Goal: Check status: Check status

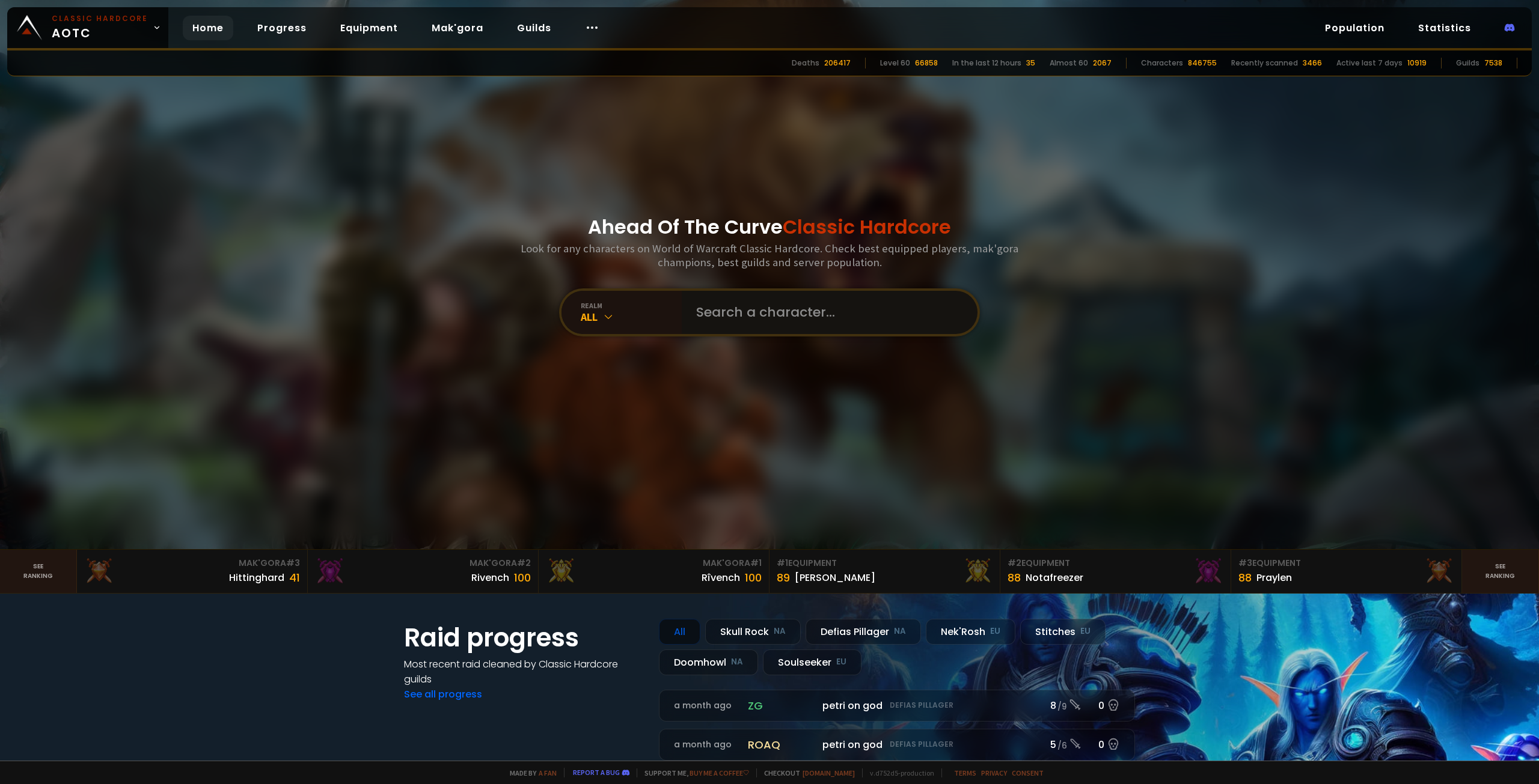
click at [749, 311] on input "text" at bounding box center [825, 312] width 274 height 43
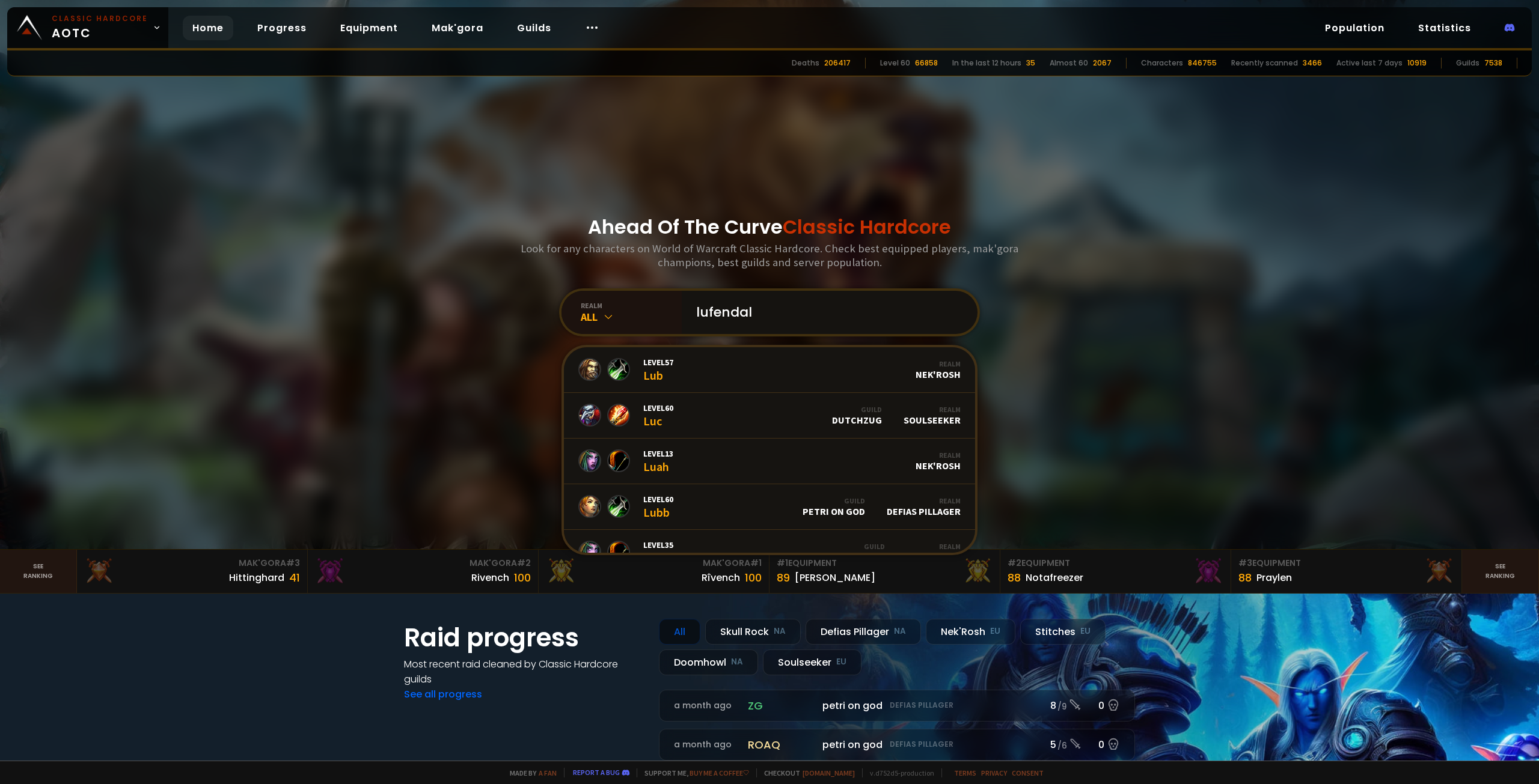
type input "lufendale"
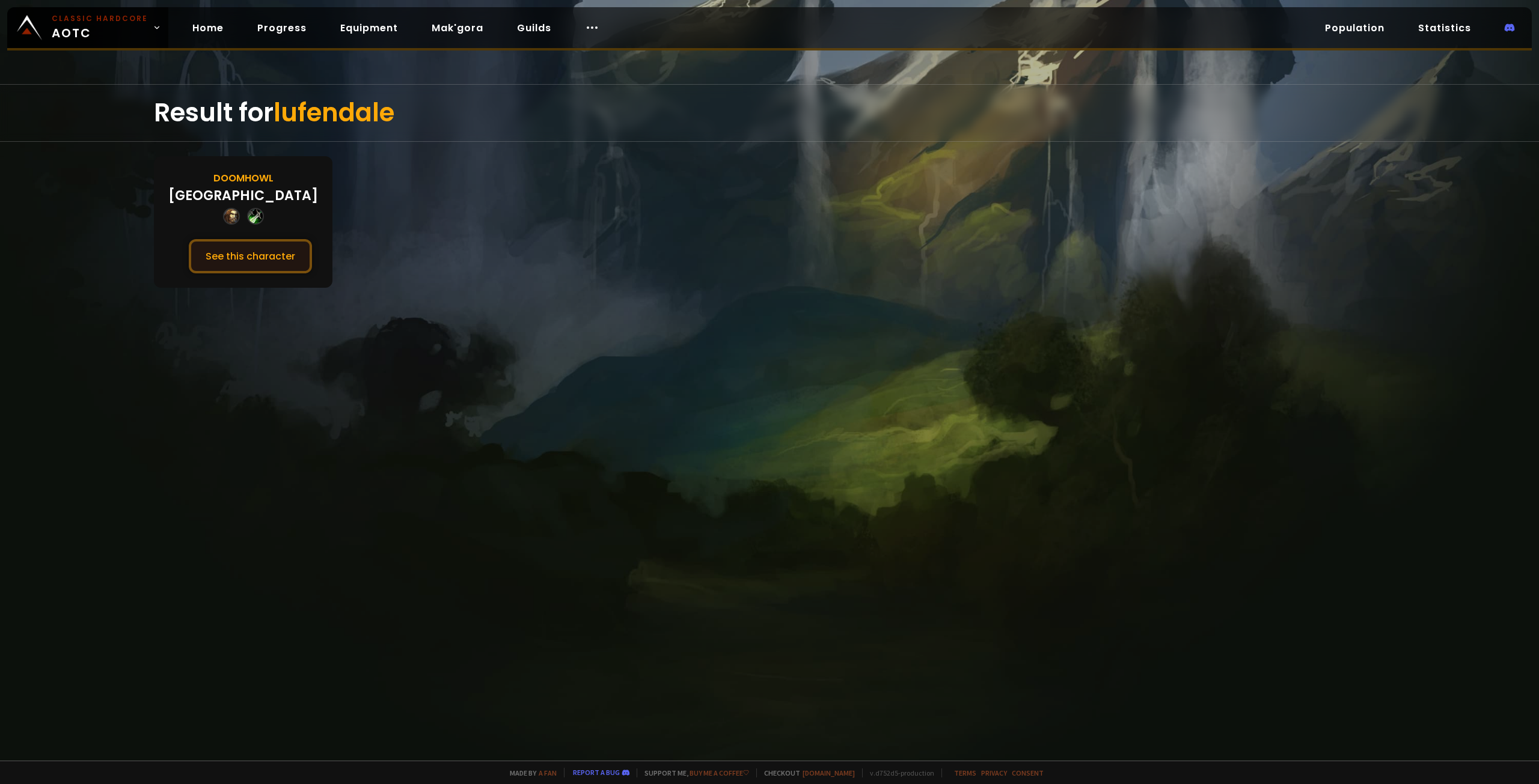
click at [246, 251] on button "See this character" at bounding box center [250, 256] width 123 height 34
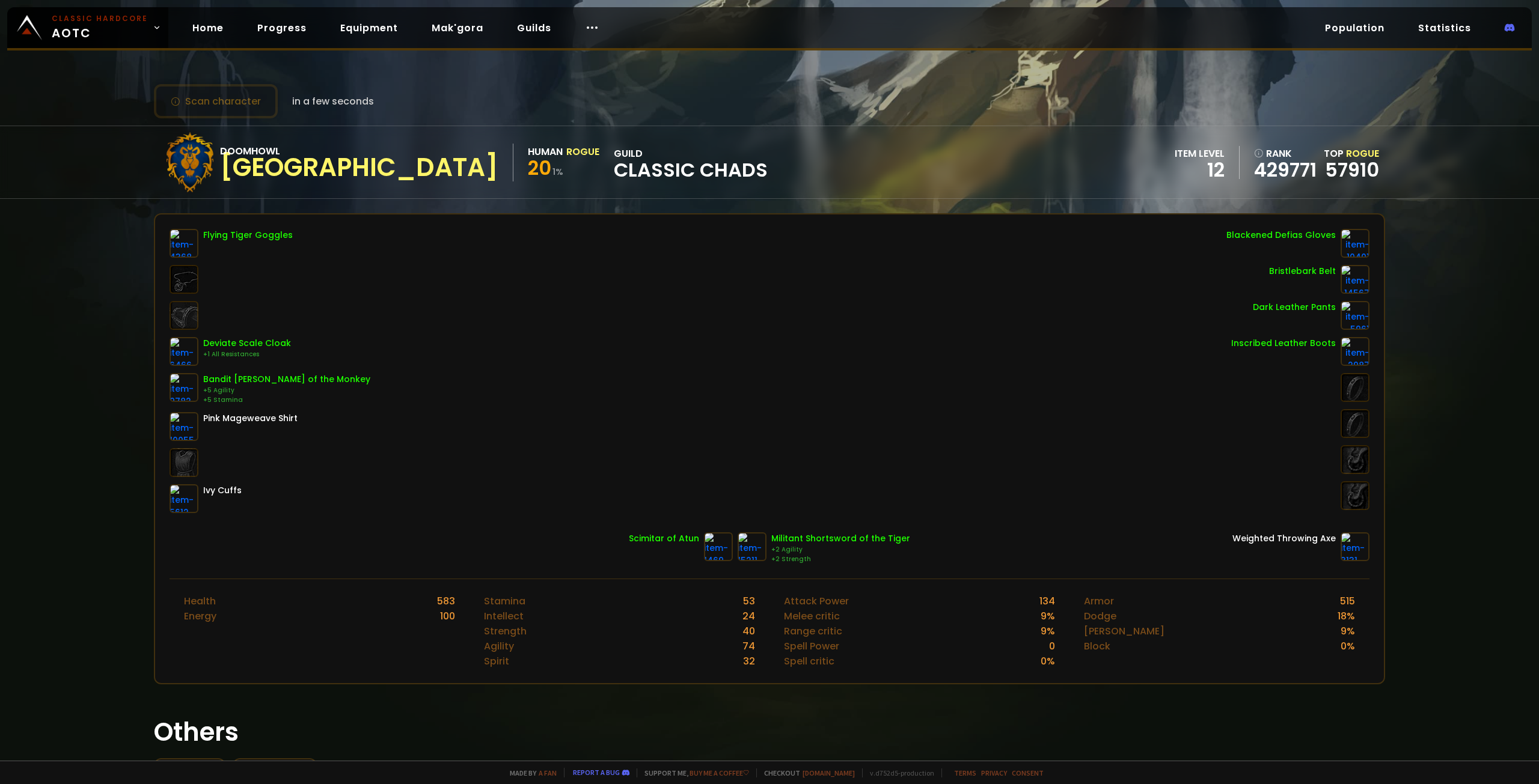
click at [614, 178] on span "Classic Chads" at bounding box center [691, 170] width 154 height 18
click at [614, 177] on span "Classic Chads" at bounding box center [691, 170] width 154 height 18
